Goal: Transaction & Acquisition: Purchase product/service

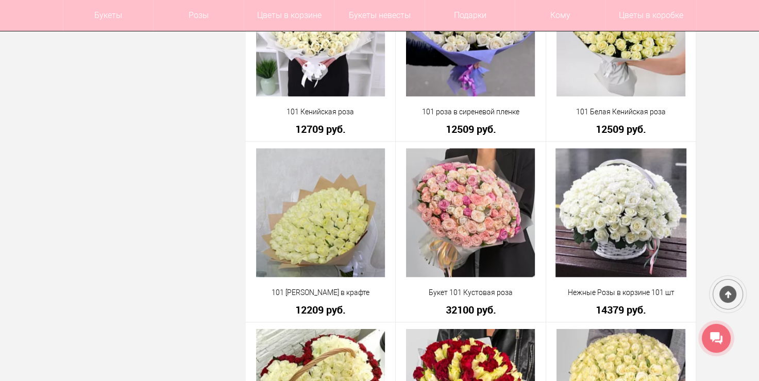
scroll to position [785, 0]
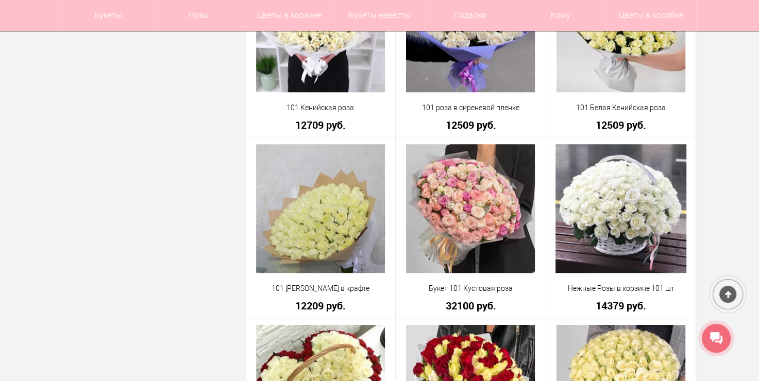
drag, startPoint x: 0, startPoint y: 0, endPoint x: 766, endPoint y: 105, distance: 773.0
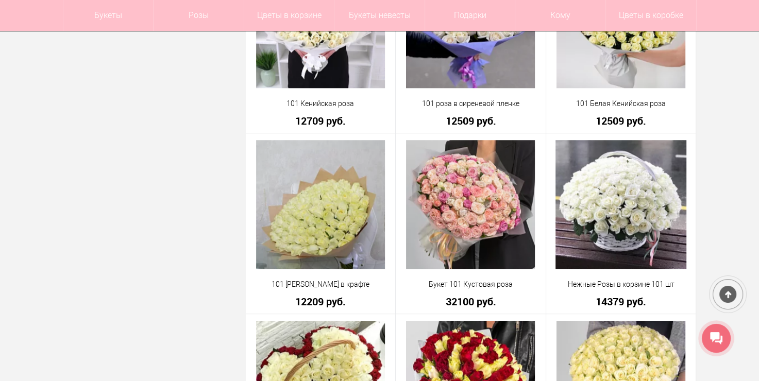
scroll to position [759, 0]
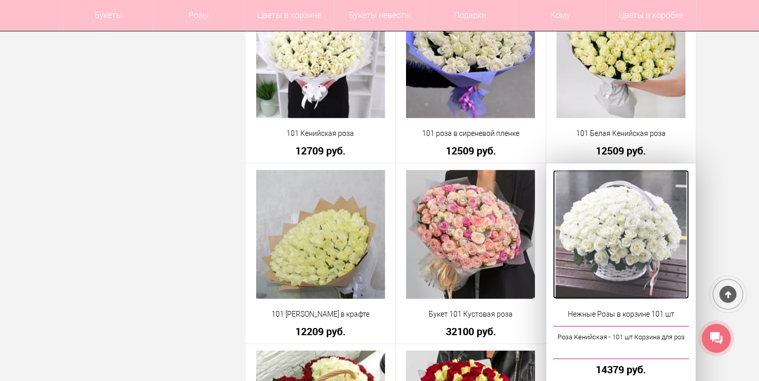
click at [648, 233] on img at bounding box center [620, 234] width 131 height 129
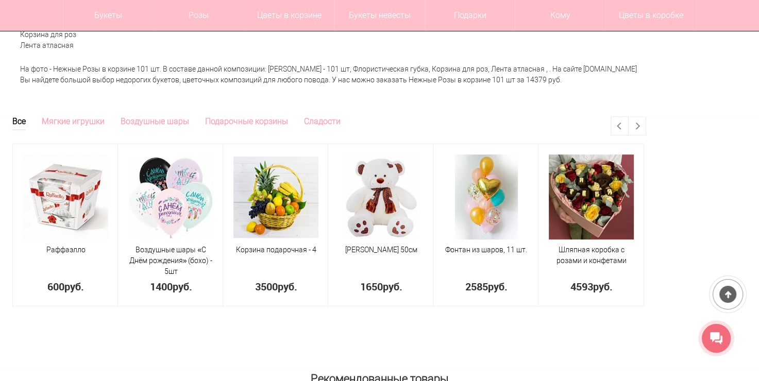
scroll to position [563, 0]
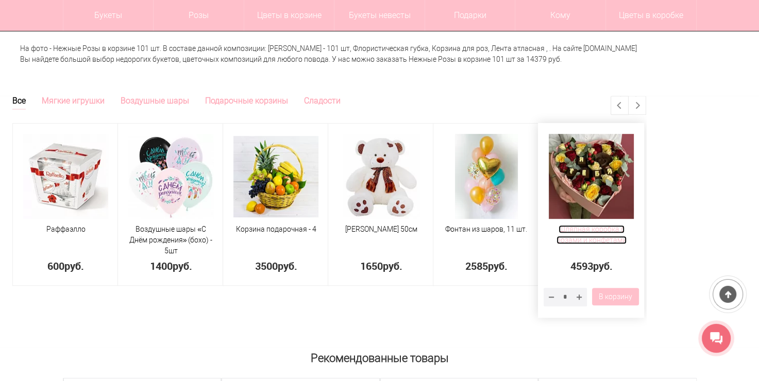
click at [579, 240] on span "Шляпная коробка с розами и конфетами" at bounding box center [591, 234] width 70 height 19
